Goal: Transaction & Acquisition: Obtain resource

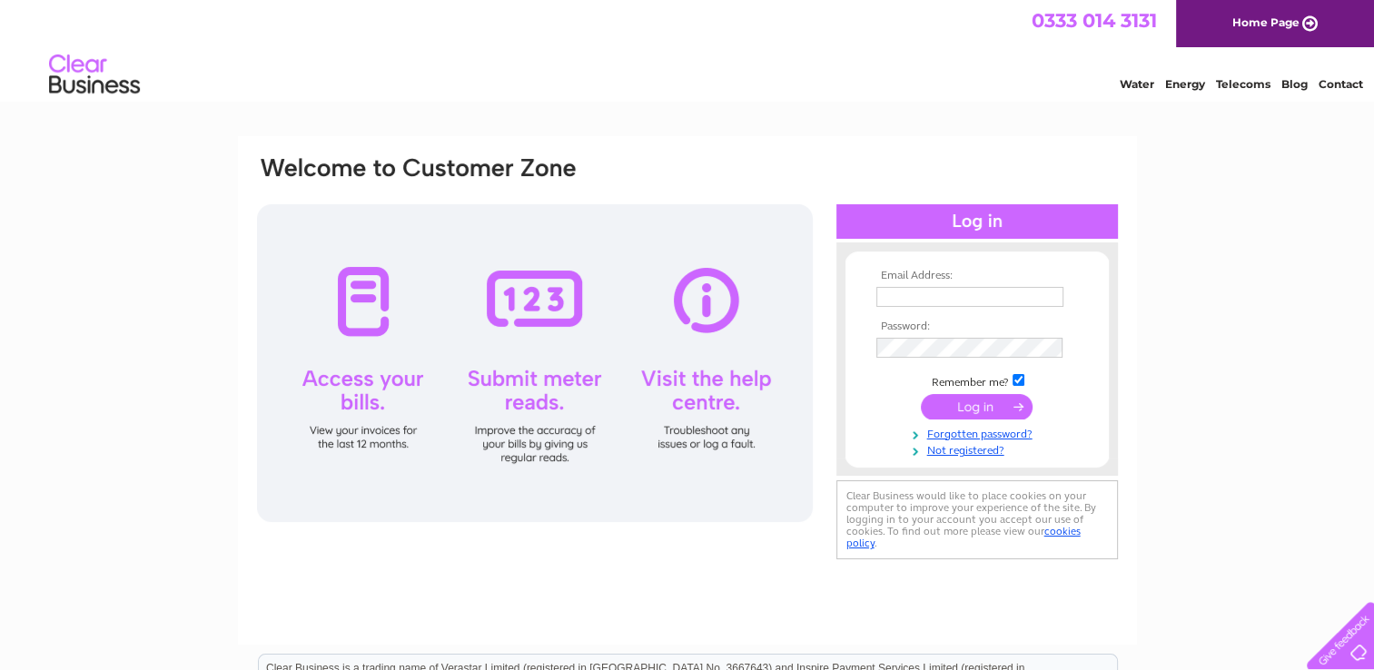
type input "duncan.reid1@btconnect.com"
click at [986, 402] on input "submit" at bounding box center [977, 406] width 112 height 25
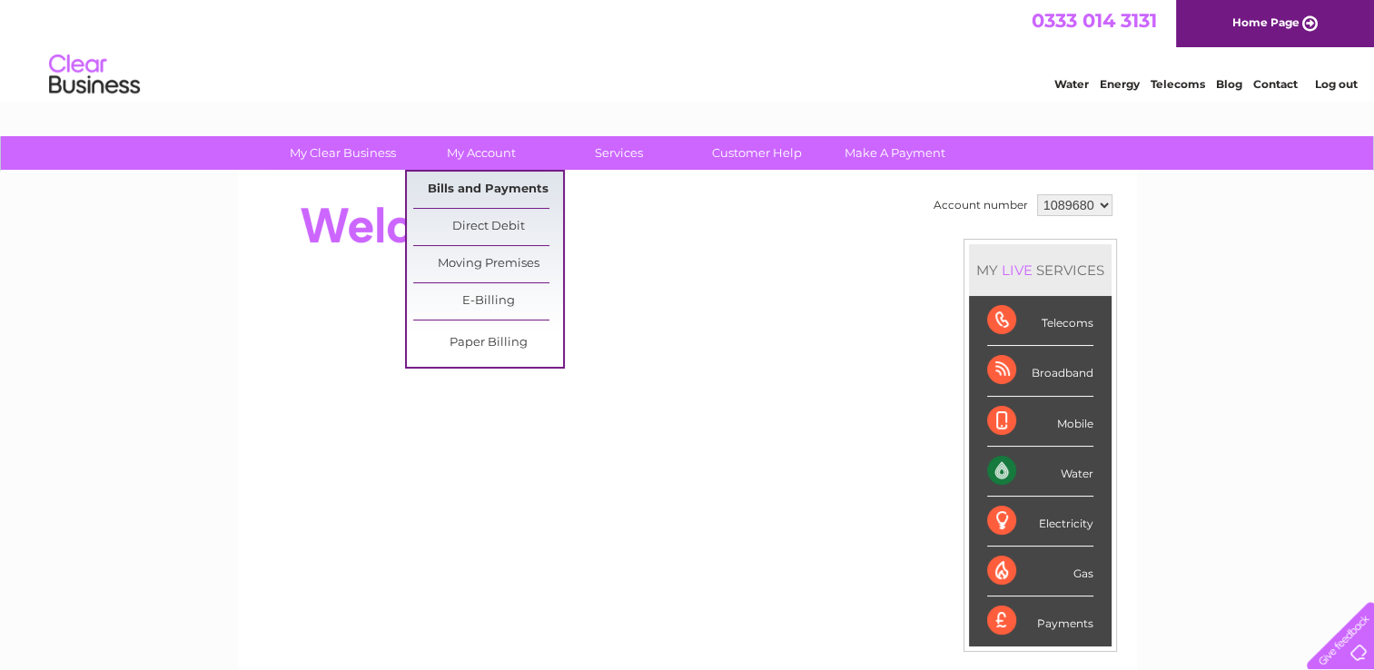
click at [476, 187] on link "Bills and Payments" at bounding box center [488, 190] width 150 height 36
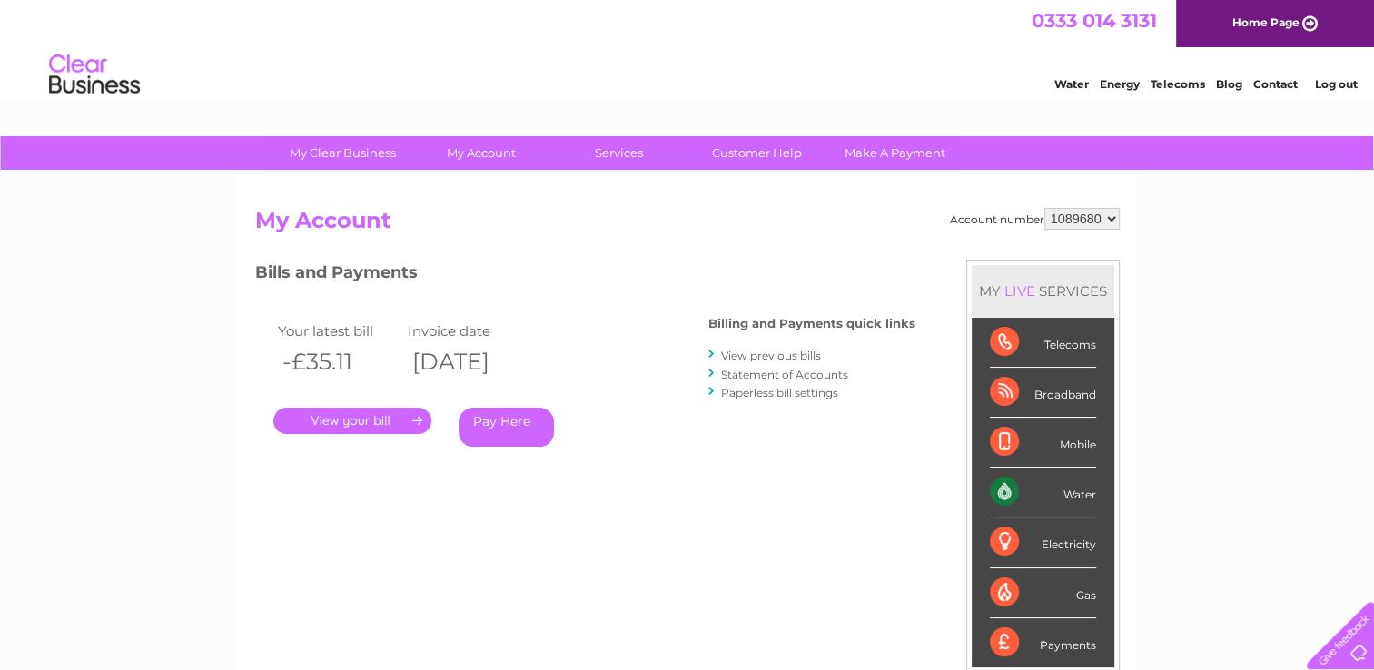
click at [788, 352] on link "View previous bills" at bounding box center [771, 356] width 100 height 14
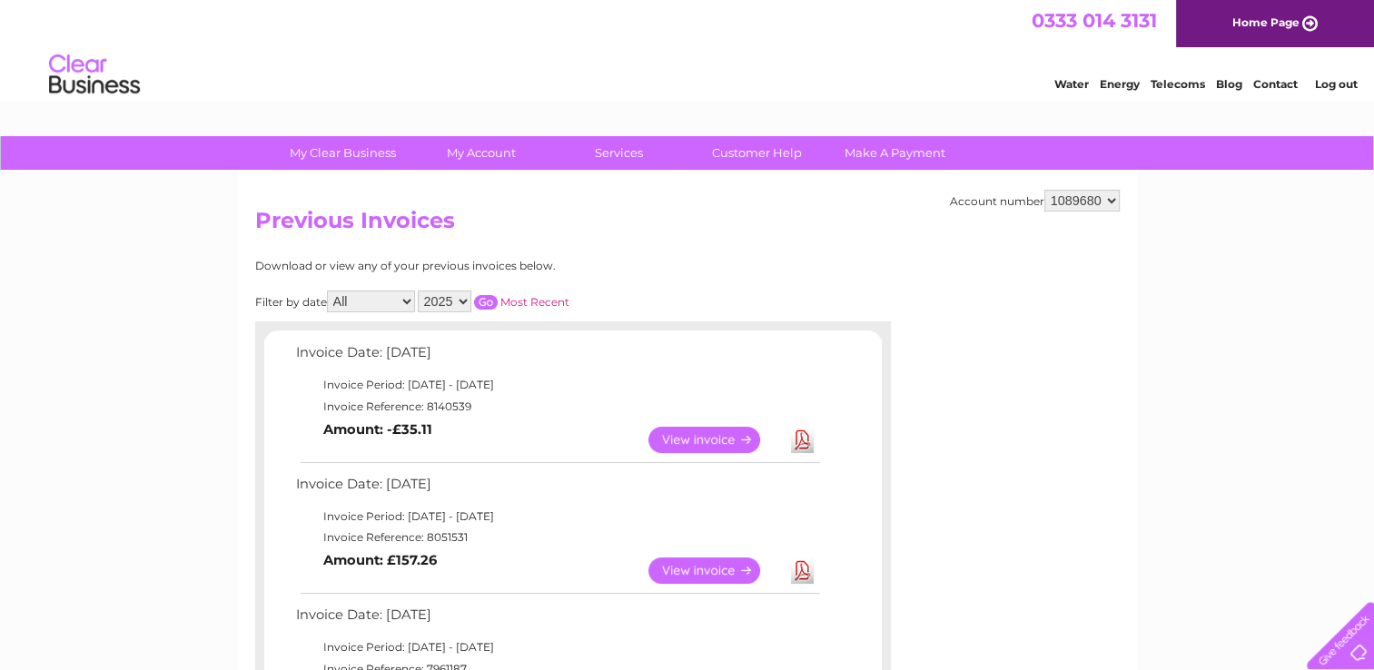
click at [804, 435] on link "Download" at bounding box center [802, 440] width 23 height 26
click at [800, 574] on link "Download" at bounding box center [802, 571] width 23 height 26
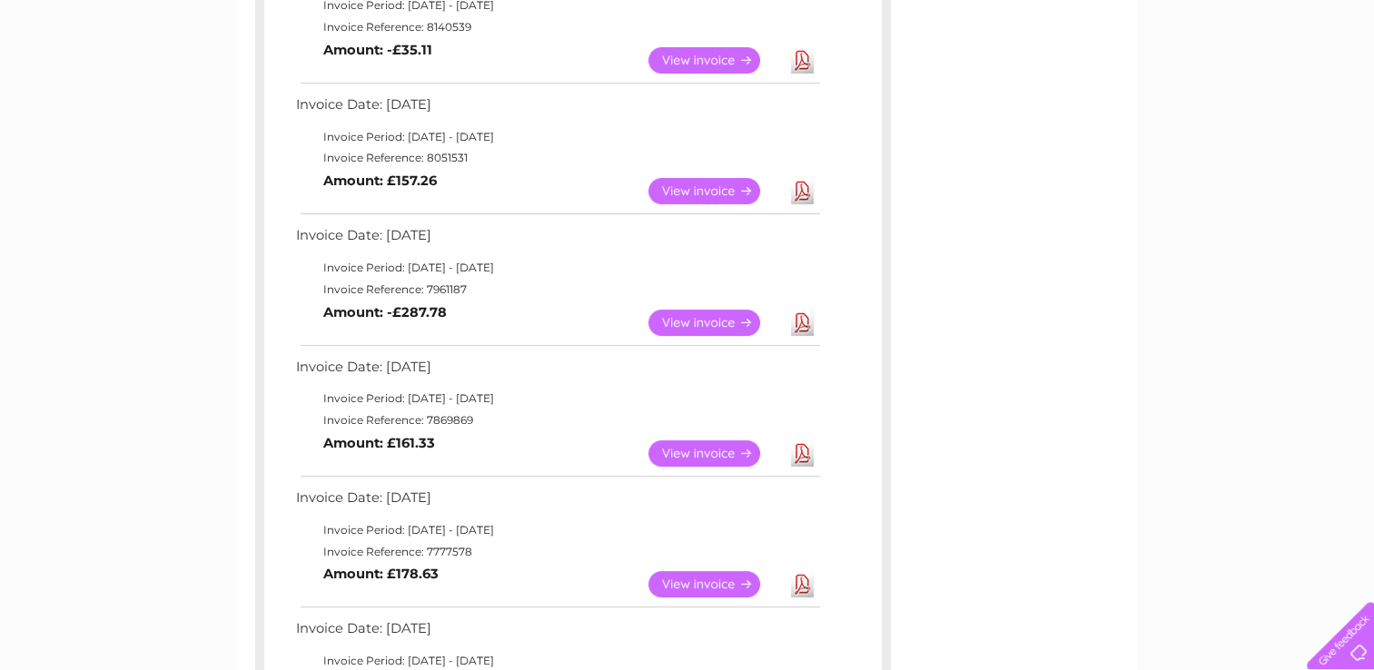
scroll to position [399, 0]
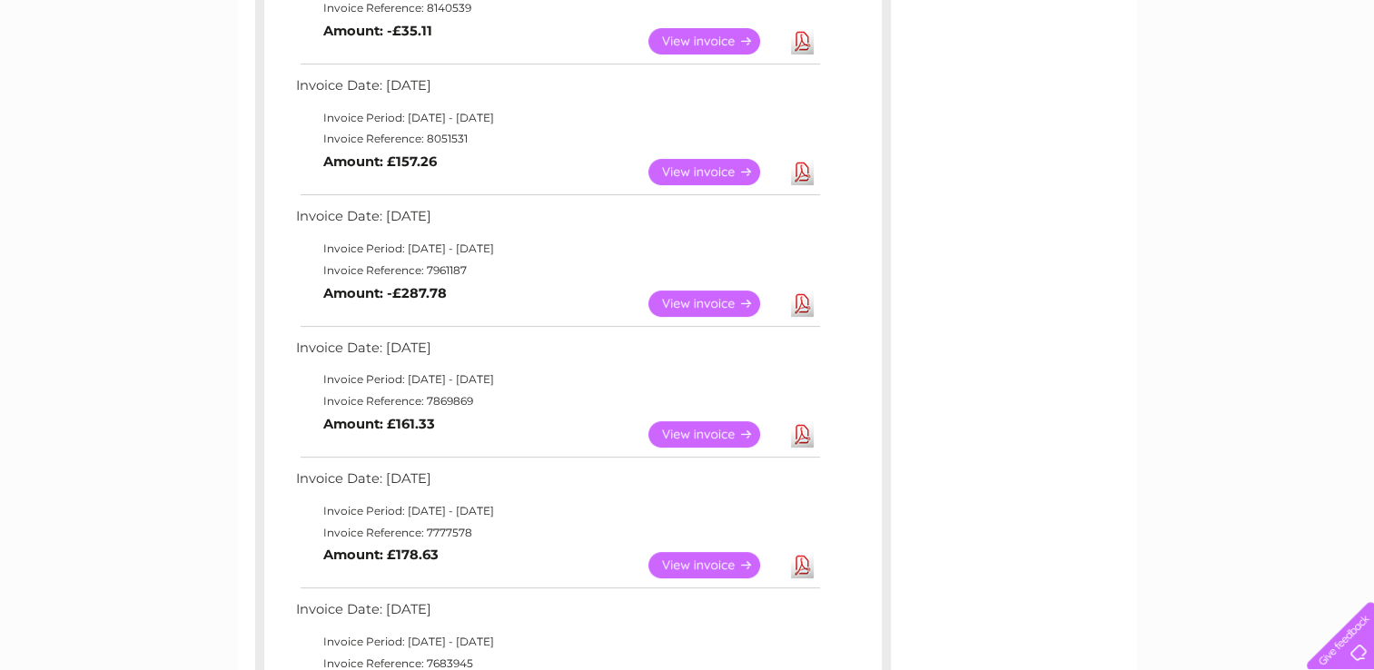
click at [799, 307] on link "Download" at bounding box center [802, 304] width 23 height 26
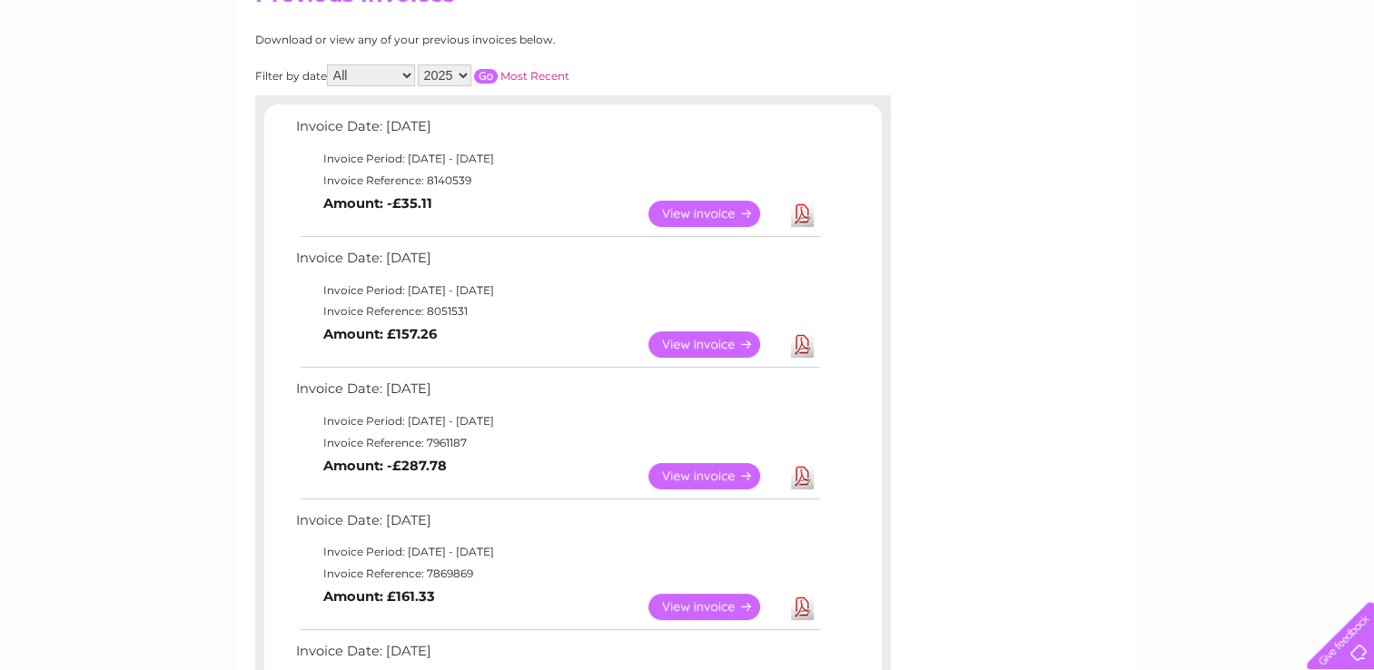
scroll to position [0, 0]
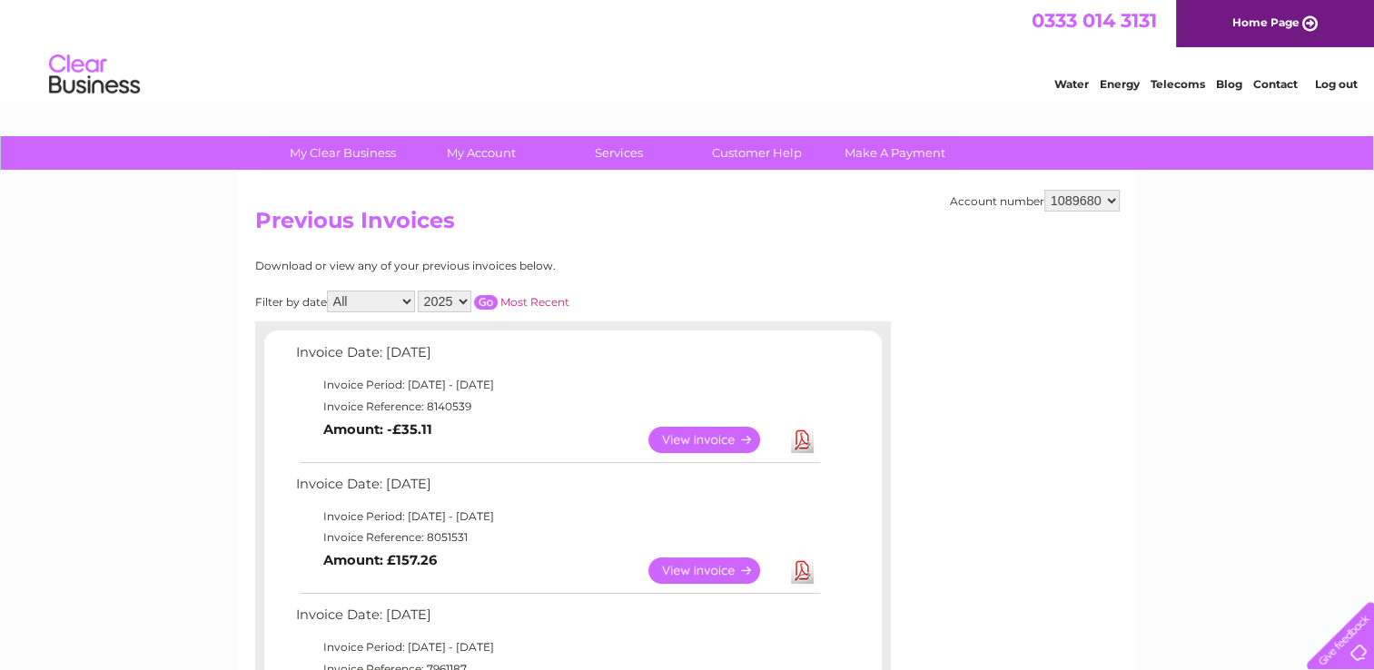
click at [1328, 84] on link "Log out" at bounding box center [1335, 84] width 43 height 14
